Goal: Navigation & Orientation: Find specific page/section

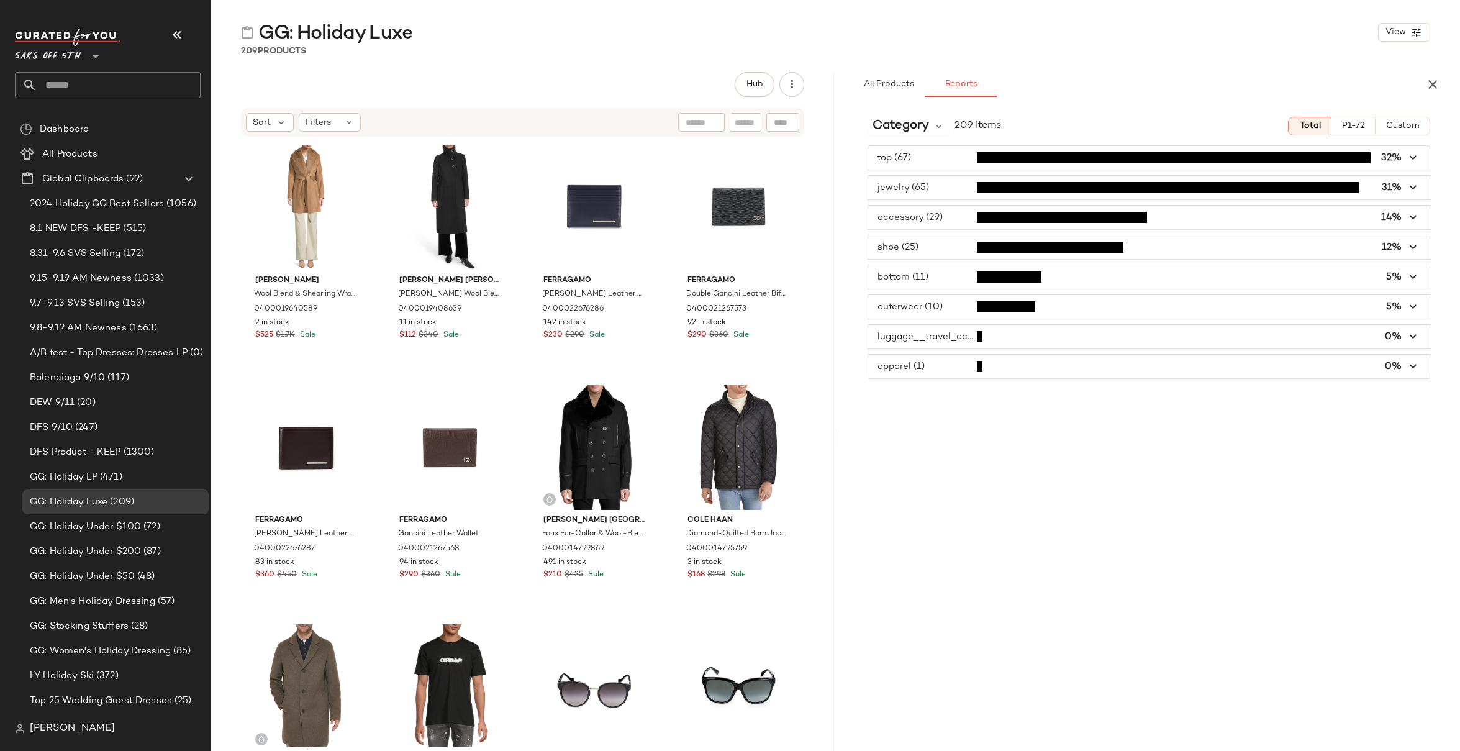
drag, startPoint x: 240, startPoint y: 52, endPoint x: 315, endPoint y: 52, distance: 75.1
click at [315, 52] on div "209 Products" at bounding box center [835, 51] width 1249 height 12
click at [939, 156] on span "button" at bounding box center [1149, 158] width 562 height 24
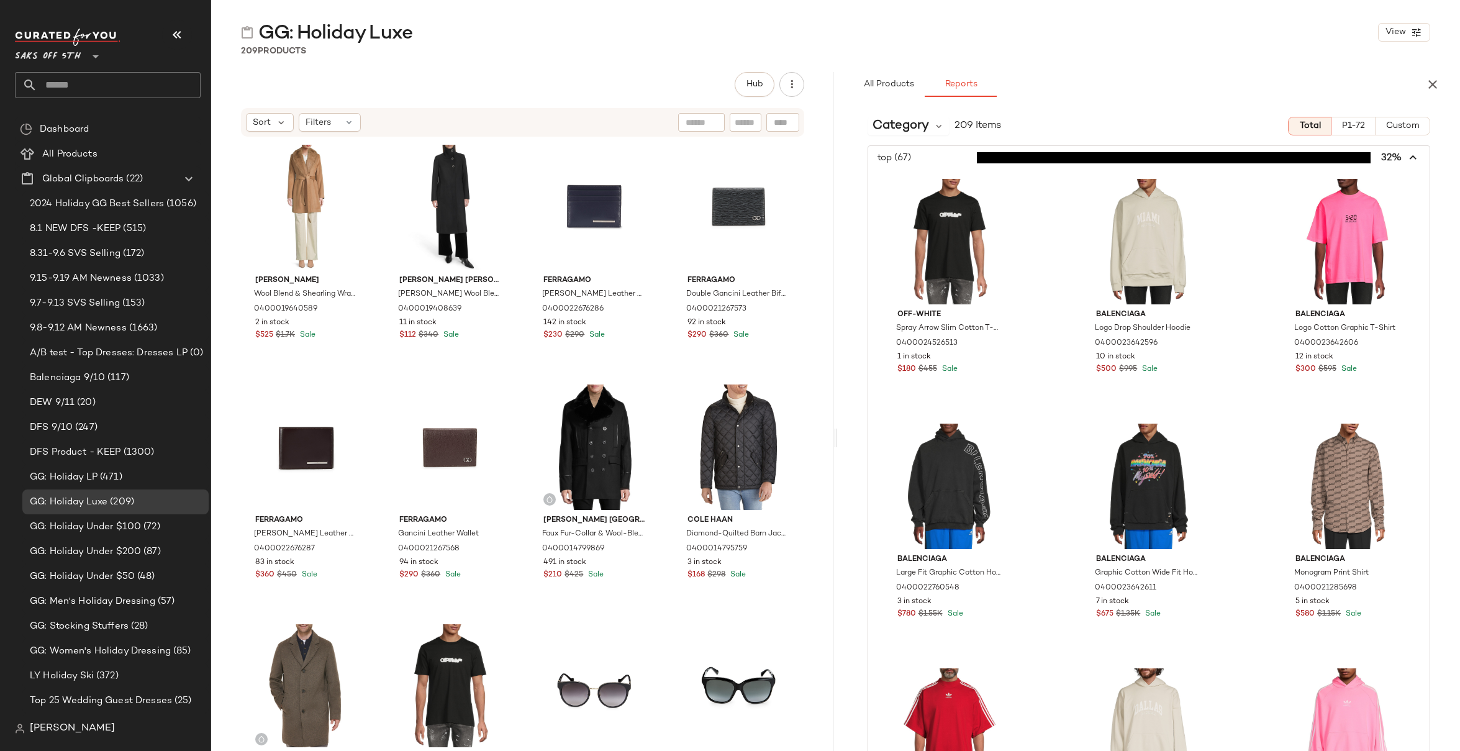
click at [1412, 156] on icon "button" at bounding box center [1413, 158] width 14 height 14
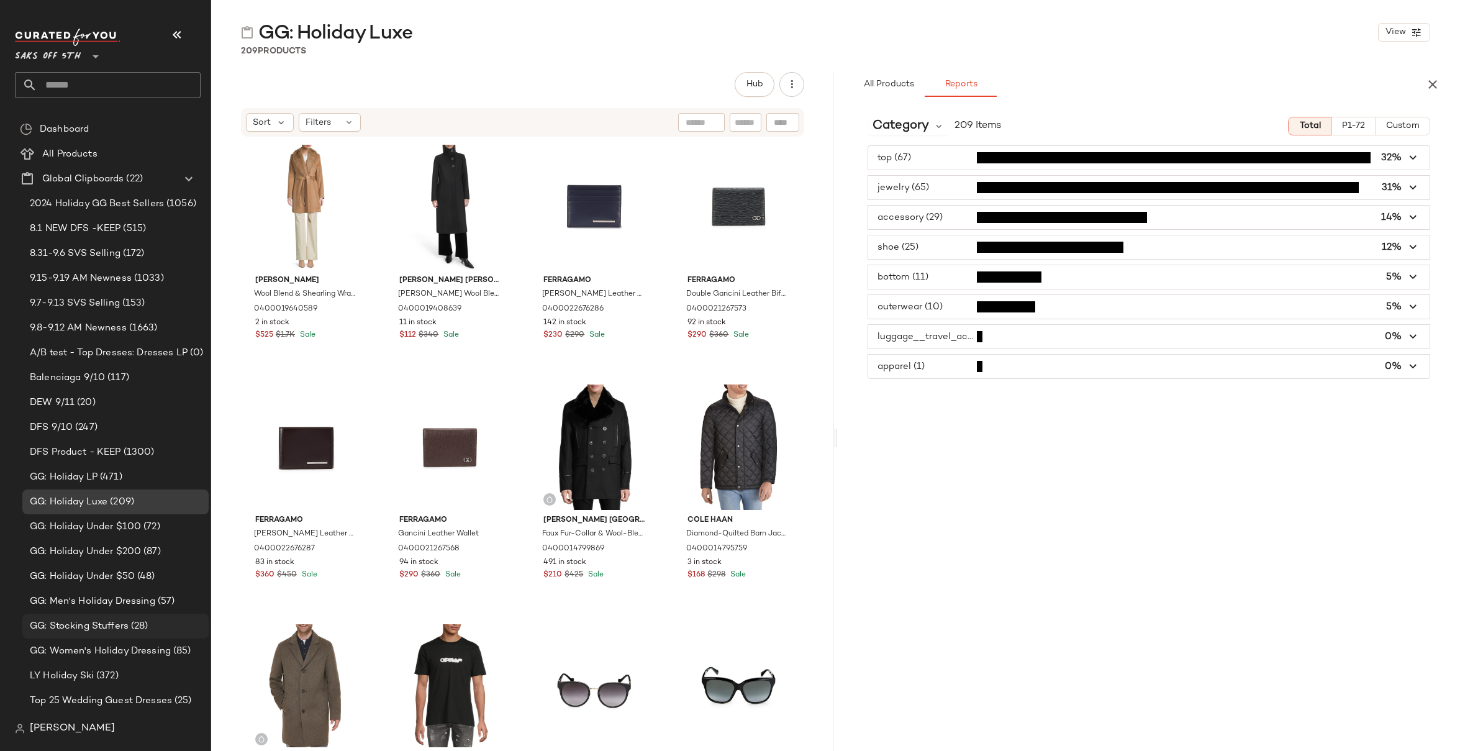
click at [74, 627] on span "GG: Stocking Stuffers" at bounding box center [79, 626] width 99 height 14
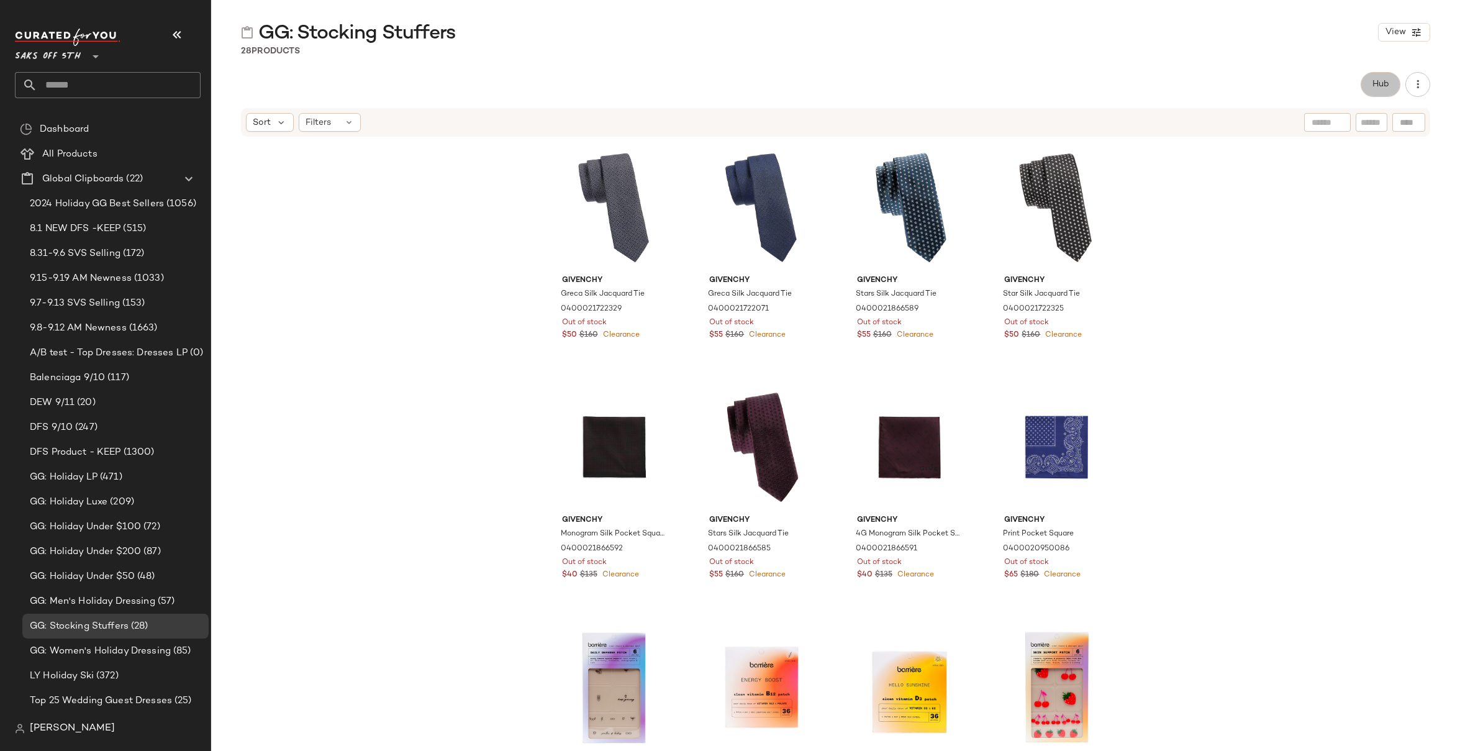
click at [1386, 87] on span "Hub" at bounding box center [1380, 84] width 17 height 10
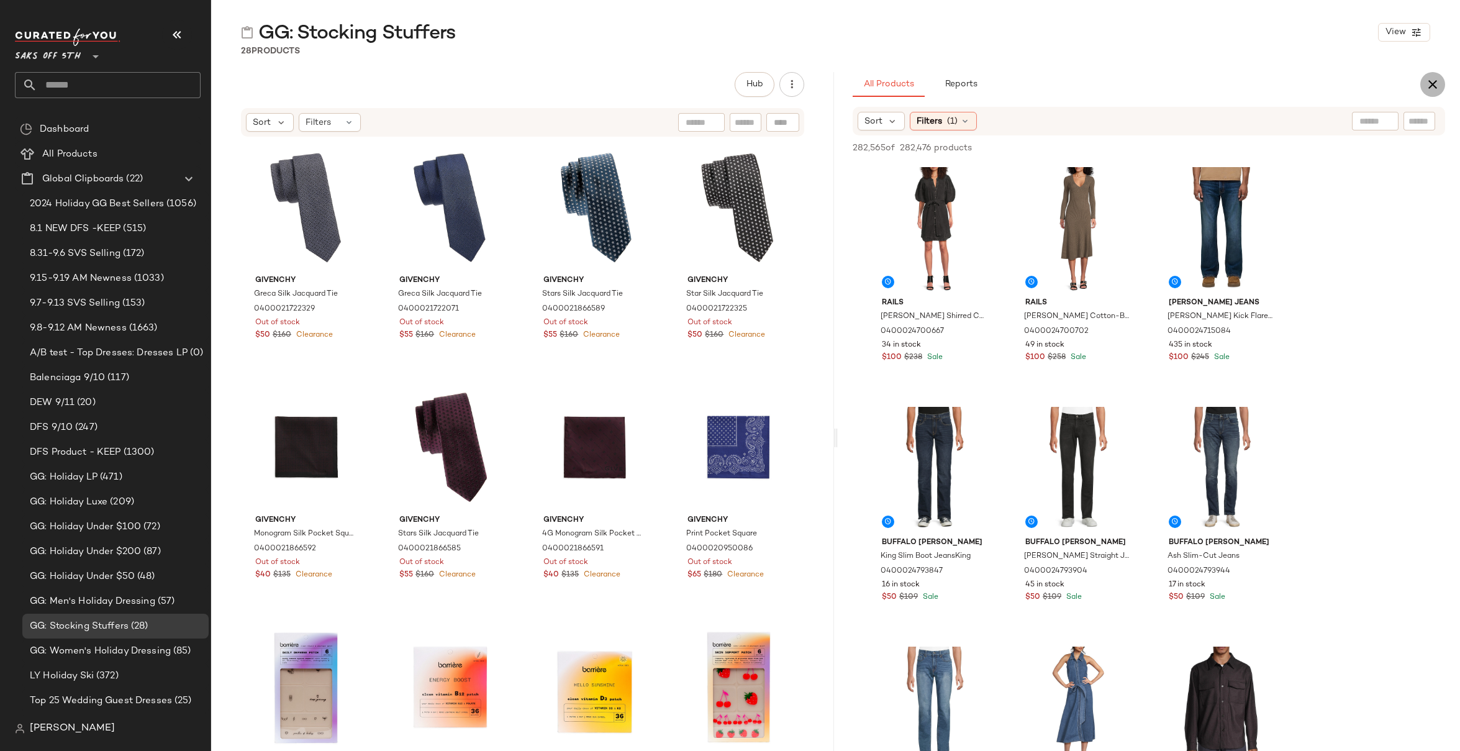
click at [1434, 84] on icon "button" at bounding box center [1432, 84] width 15 height 15
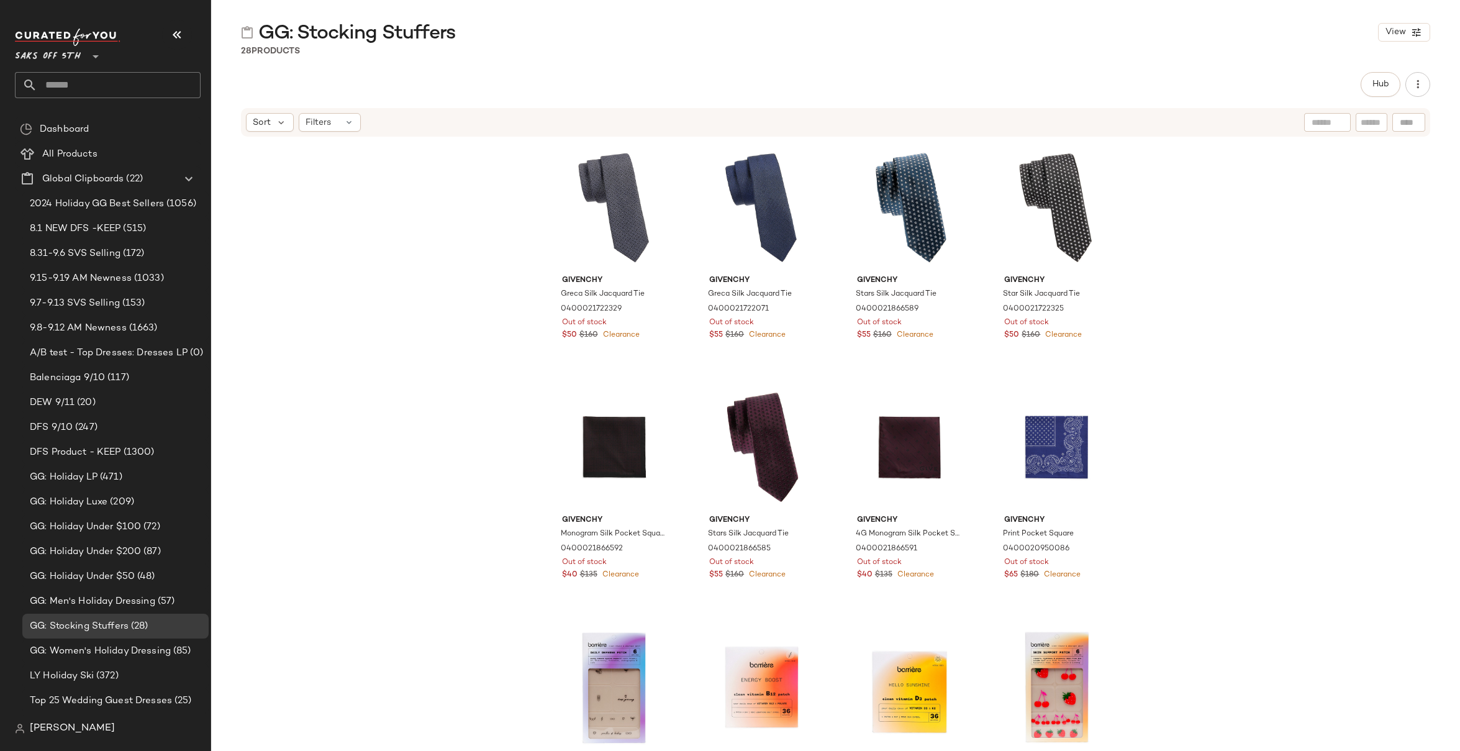
click at [502, 327] on div "Givenchy Greca Silk Jacquard Tie 0400021722329 Out of stock $50 $160 Clearance …" at bounding box center [835, 442] width 1249 height 609
click at [519, 338] on div "Givenchy Greca Silk Jacquard Tie 0400021722329 Out of stock $50 $160 Clearance …" at bounding box center [835, 442] width 1249 height 609
click at [1195, 206] on div "Givenchy Greca Silk Jacquard Tie 0400021722329 Out of stock $50 $160 Clearance …" at bounding box center [835, 442] width 1249 height 609
click at [91, 600] on span "GG: Men's Holiday Dressing" at bounding box center [92, 601] width 125 height 14
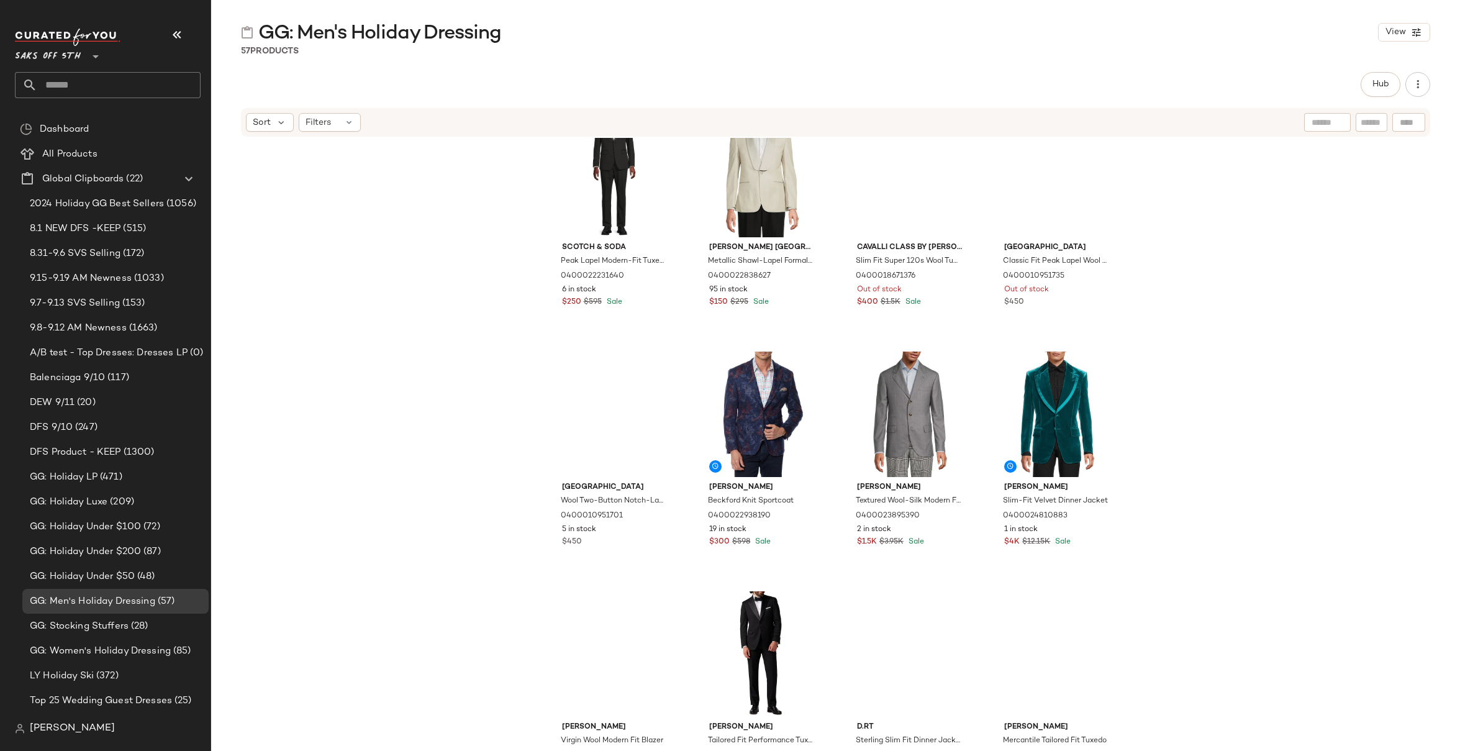
scroll to position [632, 0]
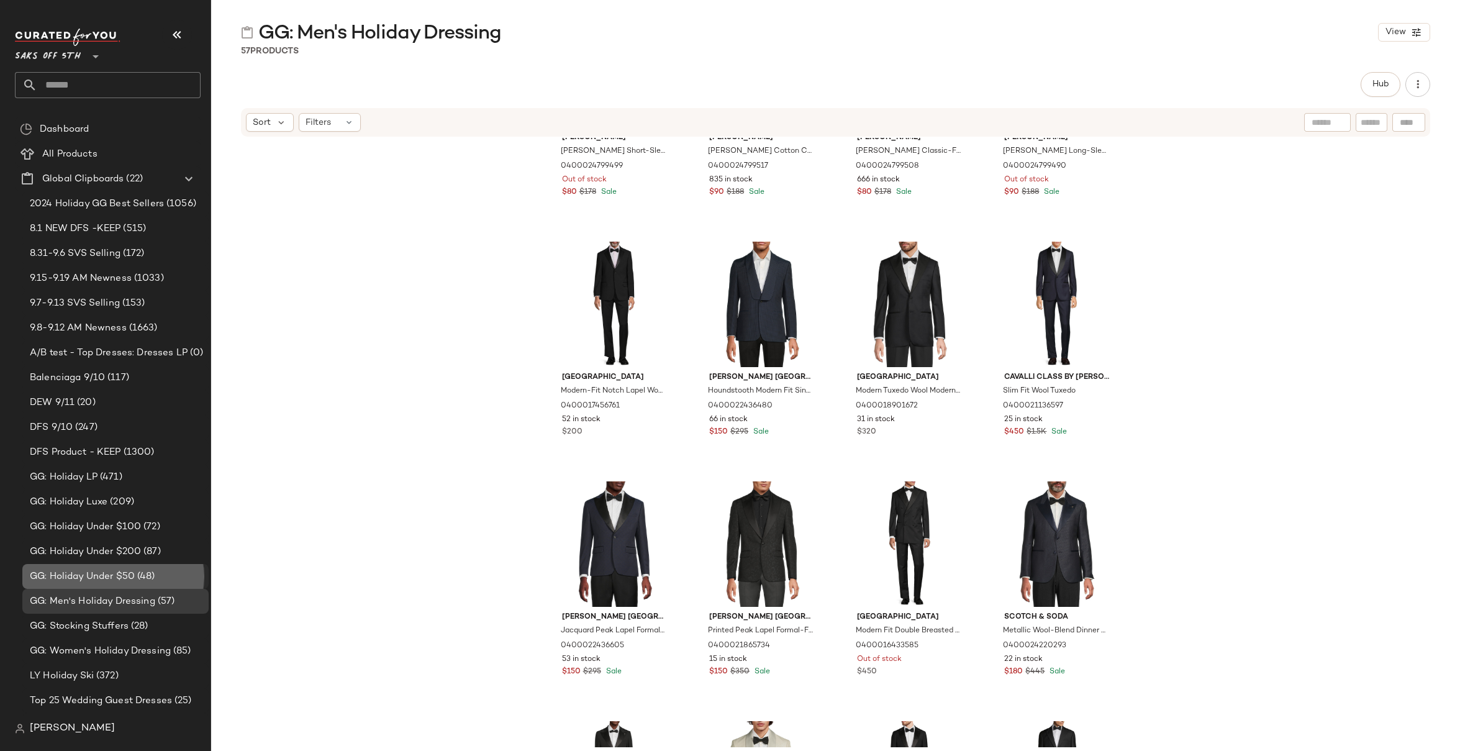
click at [84, 577] on span "GG: Holiday Under $50" at bounding box center [82, 576] width 105 height 14
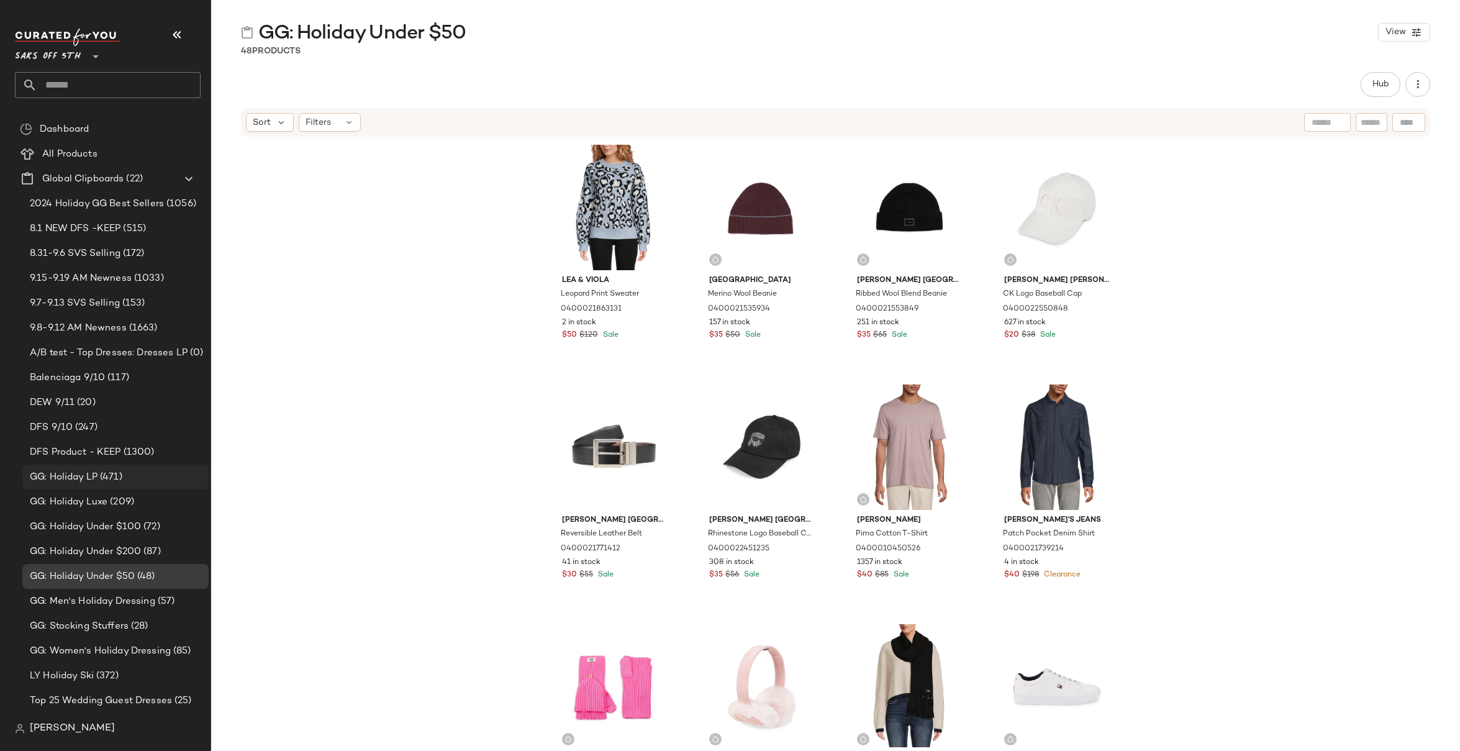
click at [82, 479] on span "GG: Holiday LP" at bounding box center [64, 477] width 68 height 14
